Goal: Task Accomplishment & Management: Use online tool/utility

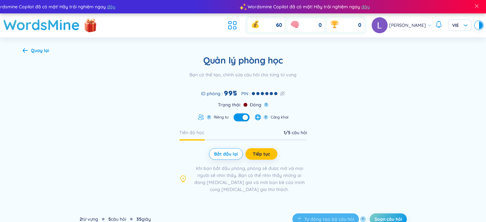
click at [453, 111] on div "Quản lý phòng học Bạn có thể tạo, chỉnh sửa câu hỏi cho từng từ vựng ID phòng :…" at bounding box center [243, 124] width 441 height 138
click at [138, 90] on div "Quản lý phòng học Bạn có thể tạo, chỉnh sửa câu hỏi cho từng từ vựng ID phòng :…" at bounding box center [243, 124] width 441 height 138
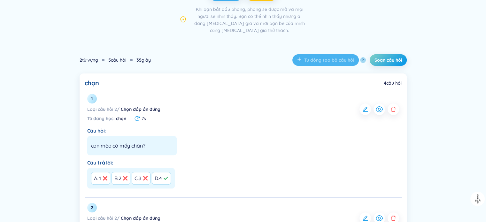
scroll to position [160, 0]
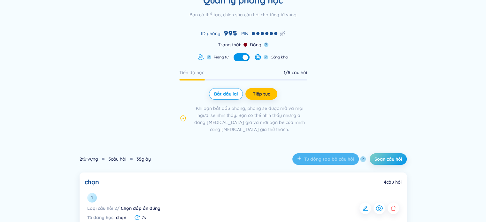
scroll to position [0, 0]
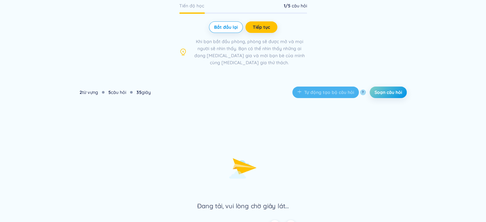
scroll to position [128, 0]
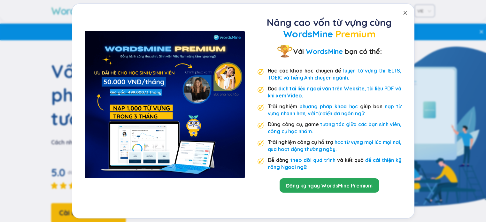
click at [405, 12] on icon "close" at bounding box center [405, 13] width 4 height 4
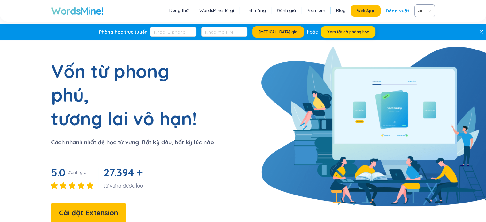
click at [345, 31] on span "Xem tất cả phòng học" at bounding box center [348, 31] width 42 height 5
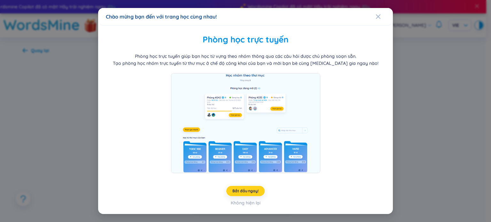
click at [247, 191] on span "Bắt đầu ngay!" at bounding box center [245, 190] width 26 height 5
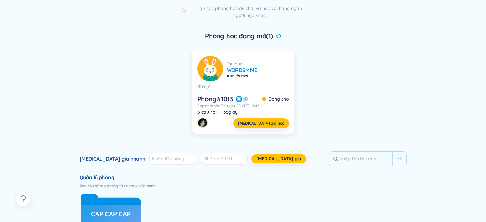
scroll to position [64, 0]
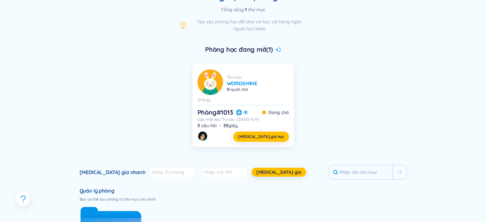
click at [235, 83] on h6 "WordsMine" at bounding box center [242, 83] width 31 height 7
click at [216, 117] on div "Cập nhật vào Thứ sáu 03/10/2025 15:47" at bounding box center [242, 119] width 91 height 5
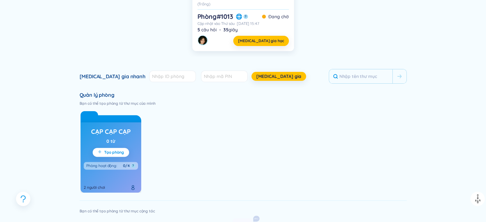
scroll to position [224, 0]
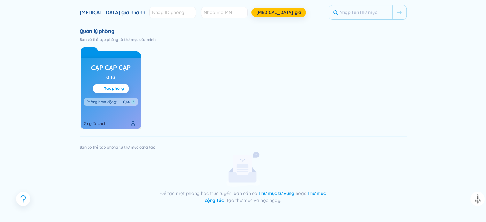
click at [118, 88] on span "Tạo phòng" at bounding box center [114, 88] width 20 height 5
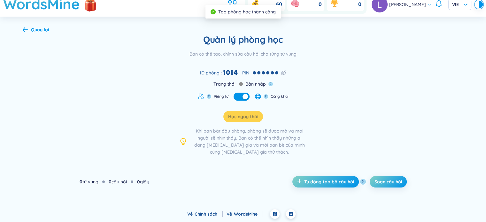
scroll to position [20, 0]
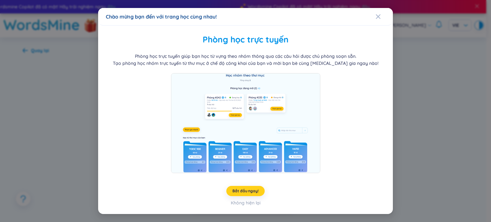
click at [256, 191] on span "Bắt đầu ngay!" at bounding box center [245, 190] width 26 height 5
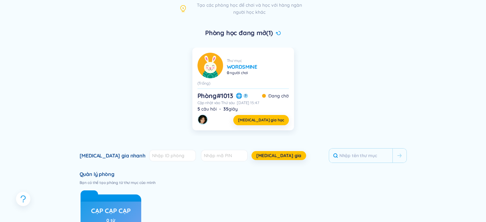
scroll to position [160, 0]
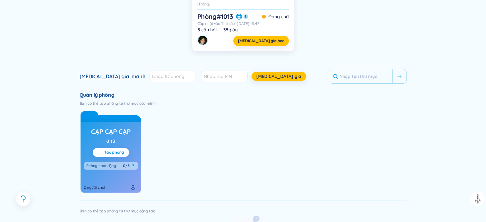
click at [126, 168] on div "Phòng hoạt động : 0/5 ?" at bounding box center [111, 166] width 54 height 8
click at [100, 165] on div "Phòng hoạt động :" at bounding box center [101, 165] width 31 height 5
click at [115, 185] on div "2 người chơi" at bounding box center [111, 181] width 54 height 19
click at [98, 186] on div "2 người chơi" at bounding box center [94, 187] width 21 height 5
click at [95, 186] on div "2 người chơi" at bounding box center [94, 187] width 21 height 5
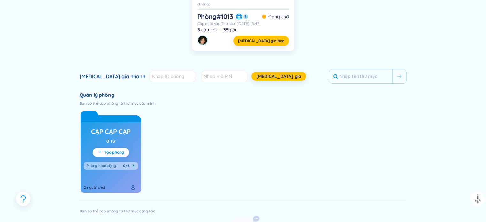
drag, startPoint x: 118, startPoint y: 186, endPoint x: 130, endPoint y: 187, distance: 12.2
click at [119, 186] on div "2 người chơi" at bounding box center [111, 181] width 54 height 19
click at [137, 189] on div at bounding box center [134, 187] width 8 height 5
click at [134, 188] on icon at bounding box center [132, 187] width 5 height 5
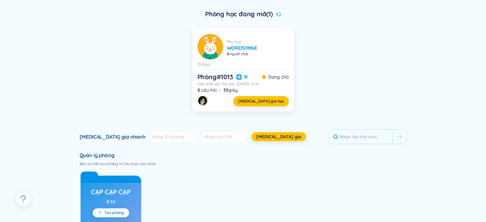
scroll to position [96, 0]
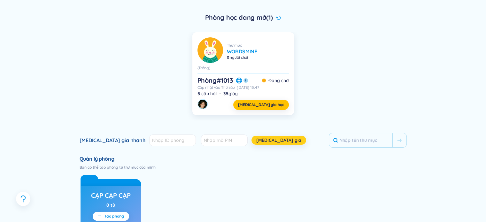
click at [256, 140] on span "[MEDICAL_DATA] gia" at bounding box center [278, 140] width 45 height 6
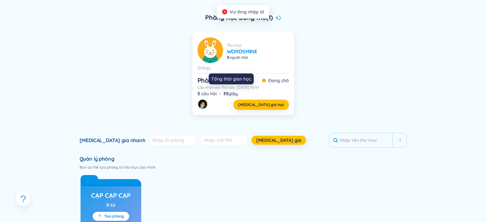
click at [222, 89] on div "Tổng thời gian học" at bounding box center [231, 80] width 45 height 15
click at [268, 77] on div "Đang chờ" at bounding box center [275, 80] width 27 height 7
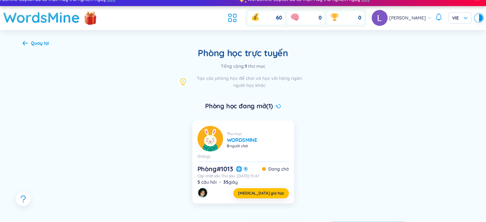
scroll to position [0, 0]
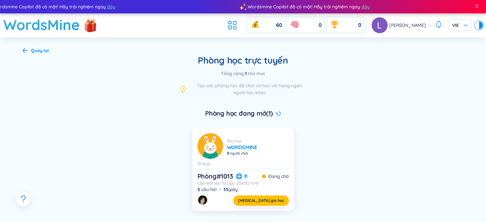
click at [252, 115] on h5 "Phòng học đang mở (1)" at bounding box center [239, 113] width 68 height 9
click at [253, 74] on span "thư mục" at bounding box center [256, 74] width 17 height 6
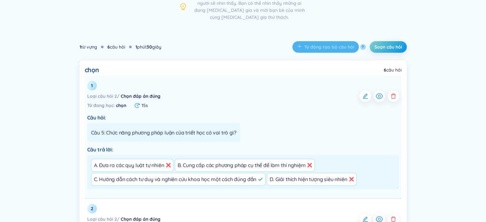
scroll to position [160, 0]
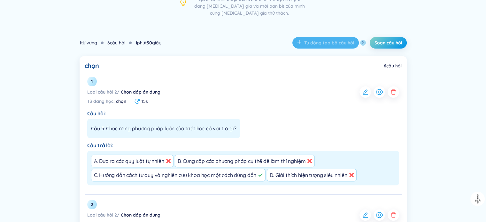
click at [197, 32] on div "1 từ vựng 6 câu hỏi 1 phút 30 giây Tự động tạo bộ câu hỏi ? Soạn câu hỏi" at bounding box center [243, 42] width 327 height 27
